Goal: Browse casually

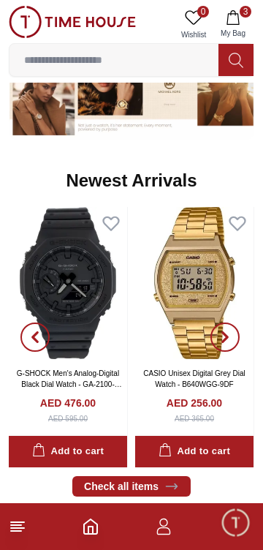
scroll to position [825, 0]
click at [194, 312] on img at bounding box center [194, 283] width 119 height 152
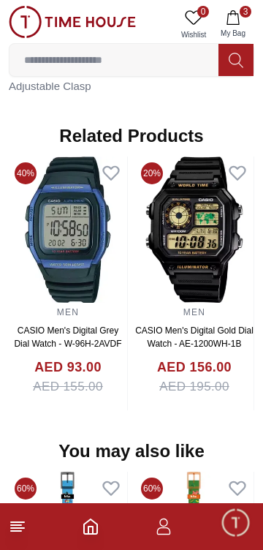
scroll to position [1098, 0]
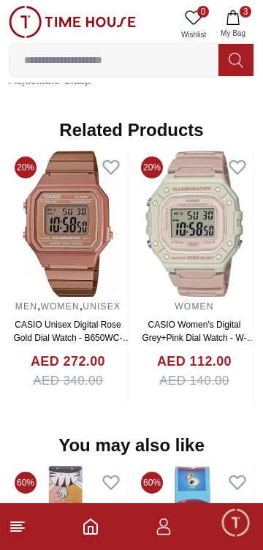
click at [142, 320] on link "CASIO Women's Digital Grey+Pink Dial Watch - W-218HC-4A2VDF" at bounding box center [198, 338] width 113 height 37
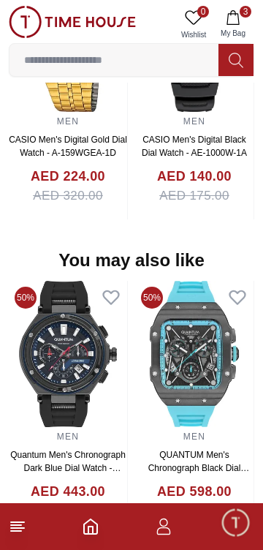
scroll to position [1351, 0]
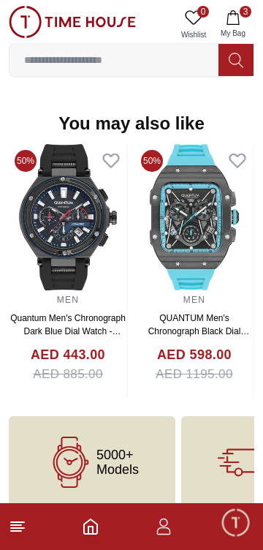
click at [106, 452] on span "5000+ Models" at bounding box center [118, 462] width 42 height 29
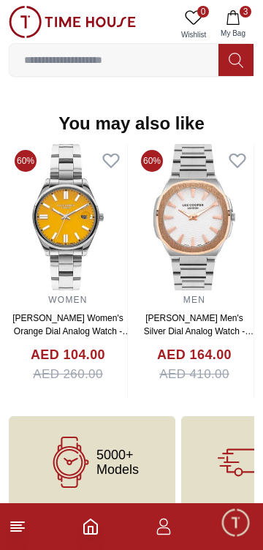
click at [118, 260] on img at bounding box center [68, 217] width 119 height 146
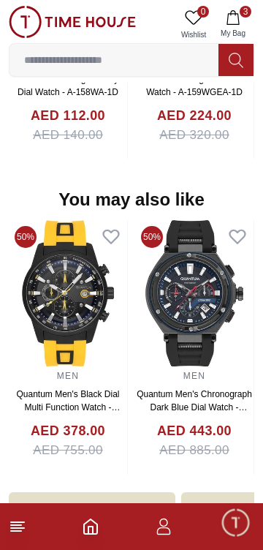
scroll to position [1351, 0]
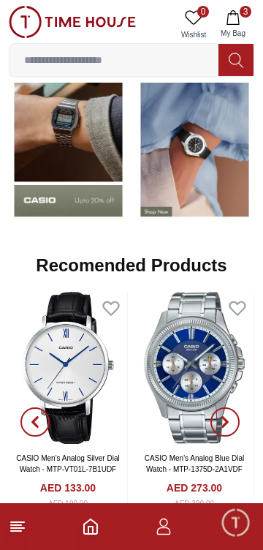
scroll to position [825, 0]
